Goal: Task Accomplishment & Management: Manage account settings

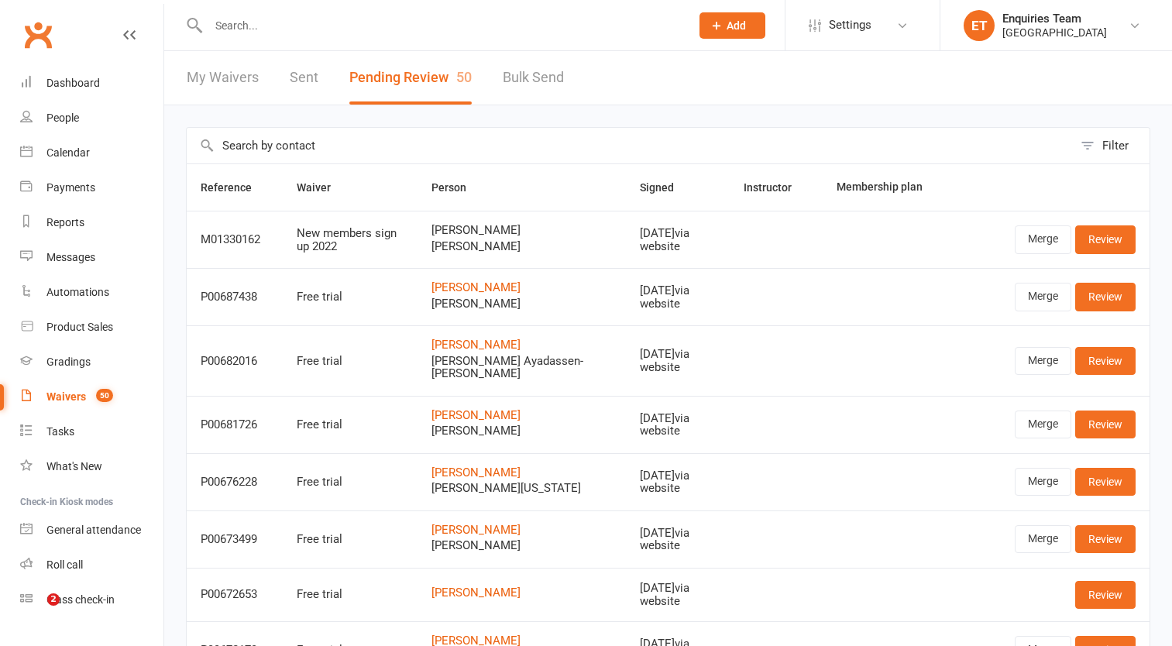
select select "50"
click at [428, 80] on button "Pending Review 50" at bounding box center [410, 77] width 122 height 53
click at [74, 393] on div "Waivers" at bounding box center [66, 396] width 40 height 12
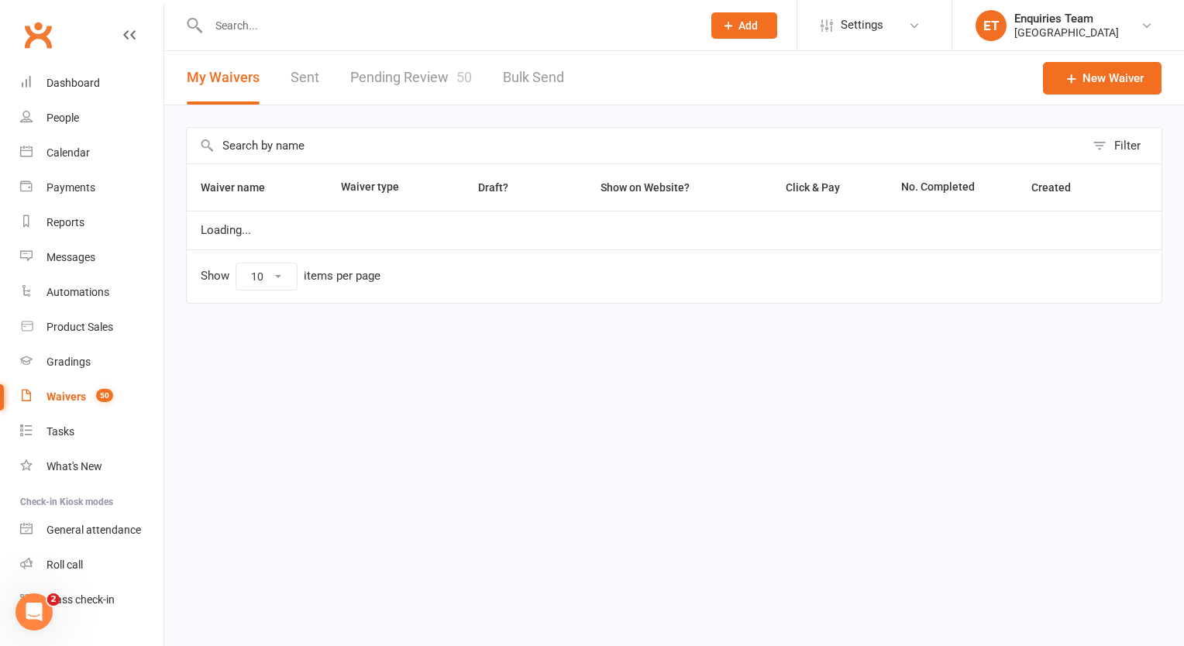
select select "100"
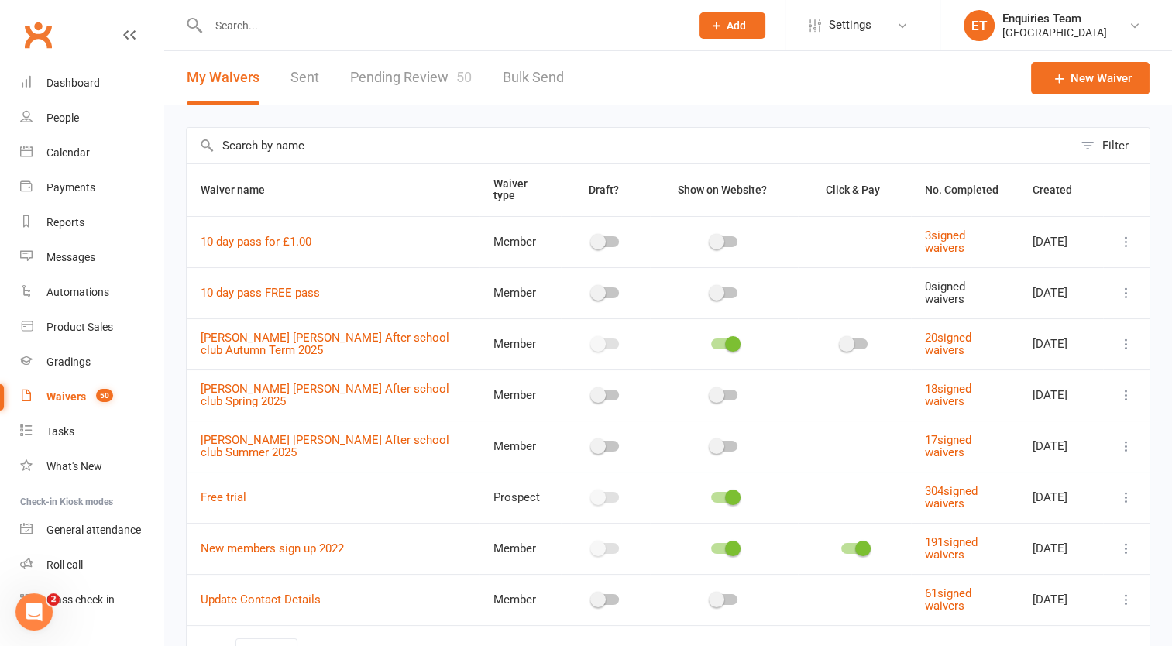
click at [409, 79] on link "Pending Review 50" at bounding box center [411, 77] width 122 height 53
select select "50"
